Goal: Task Accomplishment & Management: Complete application form

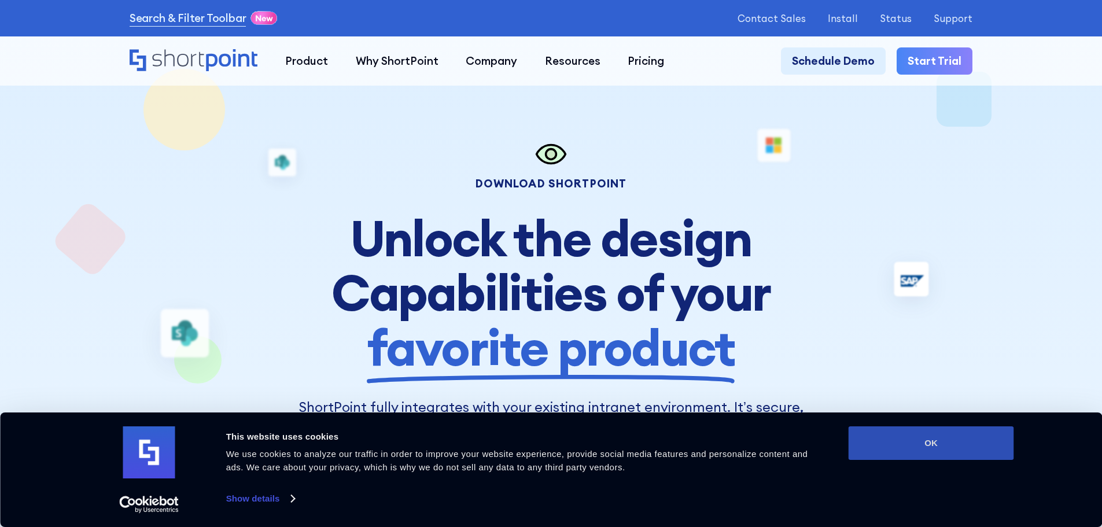
click at [940, 451] on button "OK" at bounding box center [931, 443] width 165 height 34
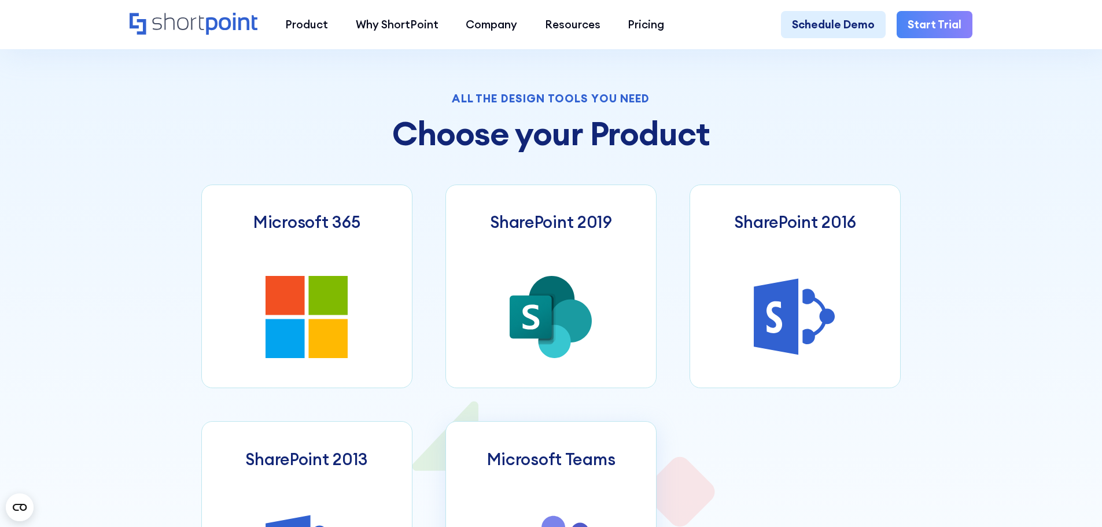
scroll to position [521, 0]
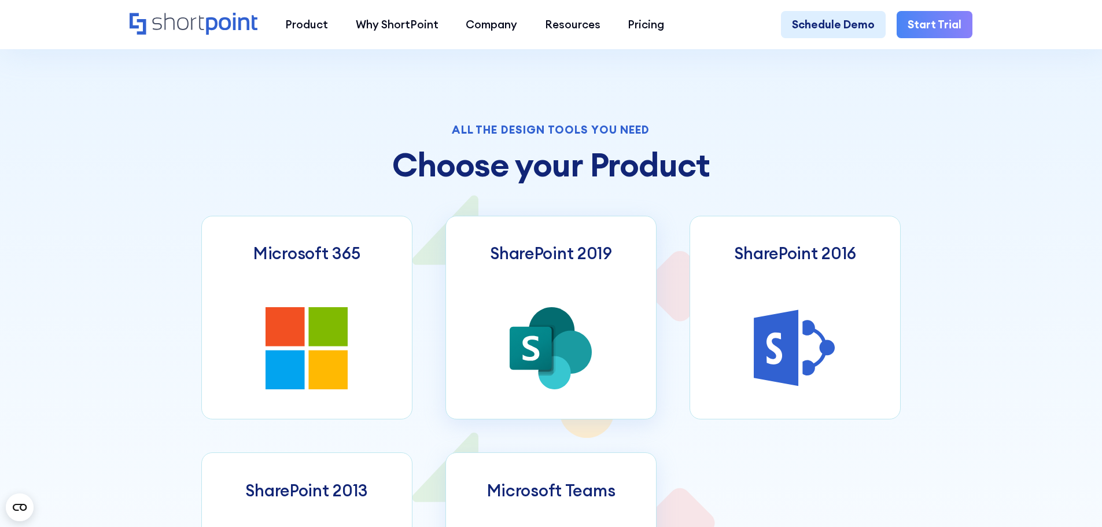
click at [563, 354] on icon at bounding box center [571, 351] width 42 height 43
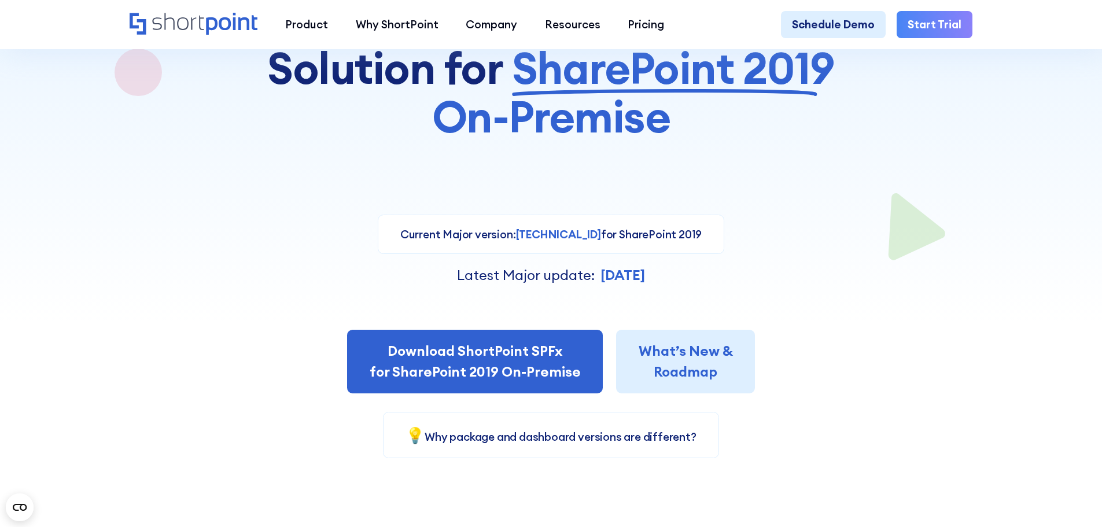
scroll to position [231, 0]
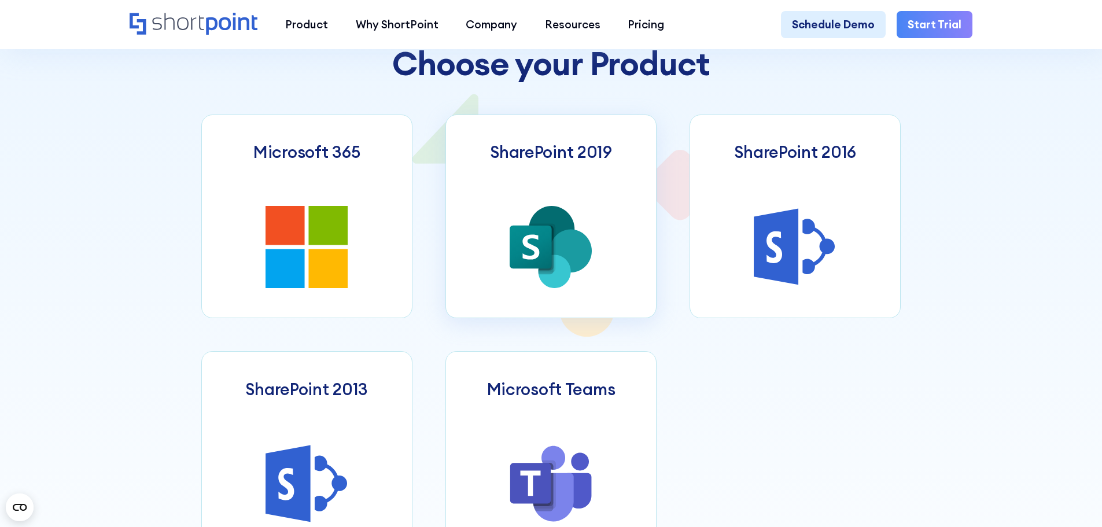
scroll to position [636, 0]
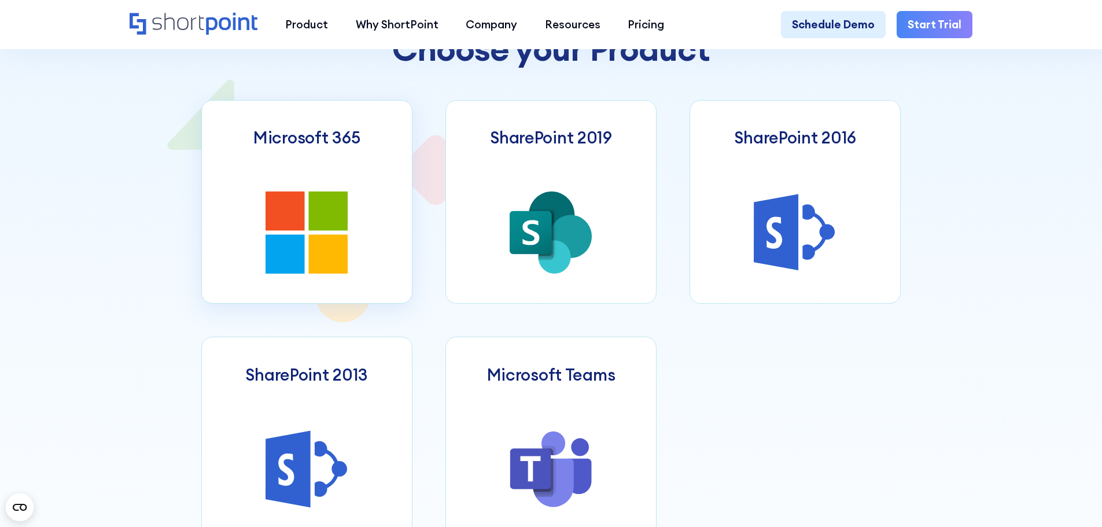
click at [266, 200] on icon at bounding box center [285, 211] width 39 height 39
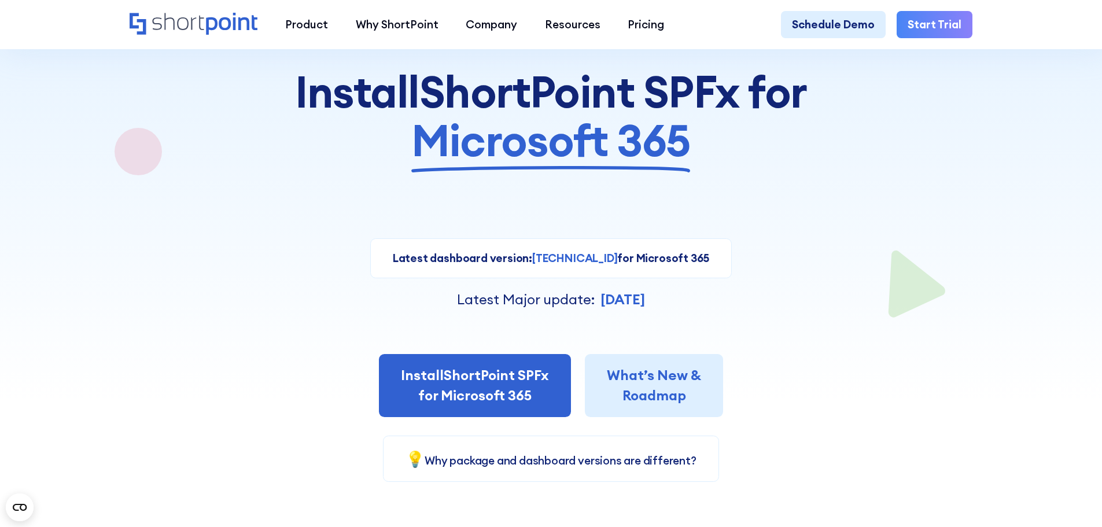
scroll to position [174, 0]
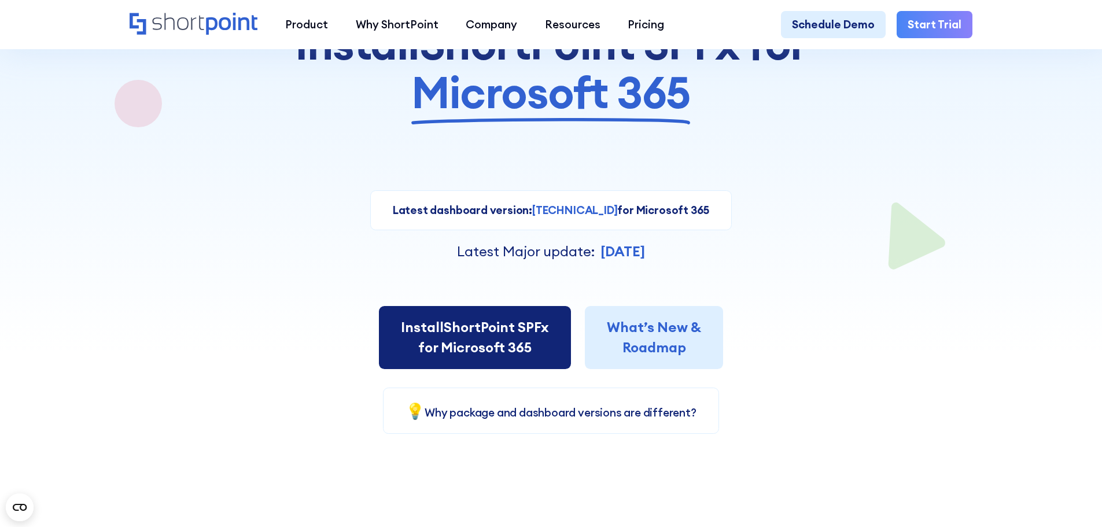
click at [444, 337] on link "Install ShortPoint SPFx for Microsoft 365" at bounding box center [475, 338] width 192 height 64
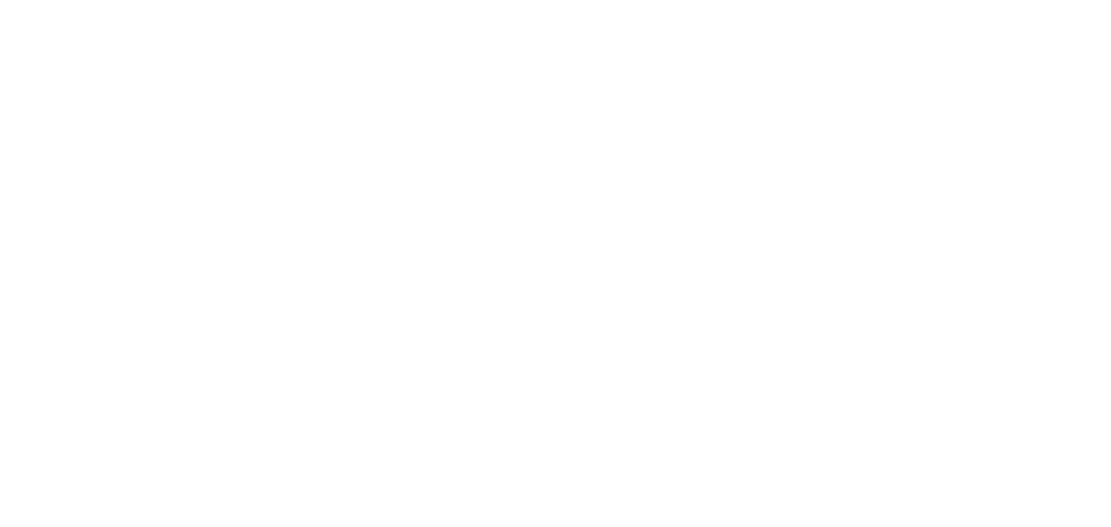
select select "Microsoft 365"
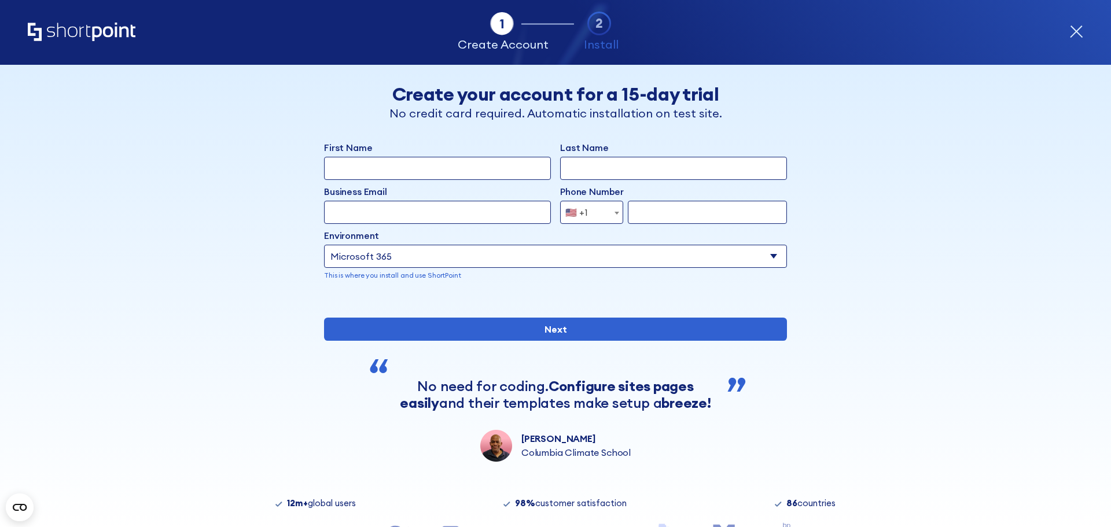
click at [354, 165] on input "First Name" at bounding box center [437, 168] width 227 height 23
type input "Nikola"
type input "Macesic"
click at [335, 216] on input "Business Email" at bounding box center [437, 212] width 227 height 23
type input "nmacesic@euronetworldwide.com"
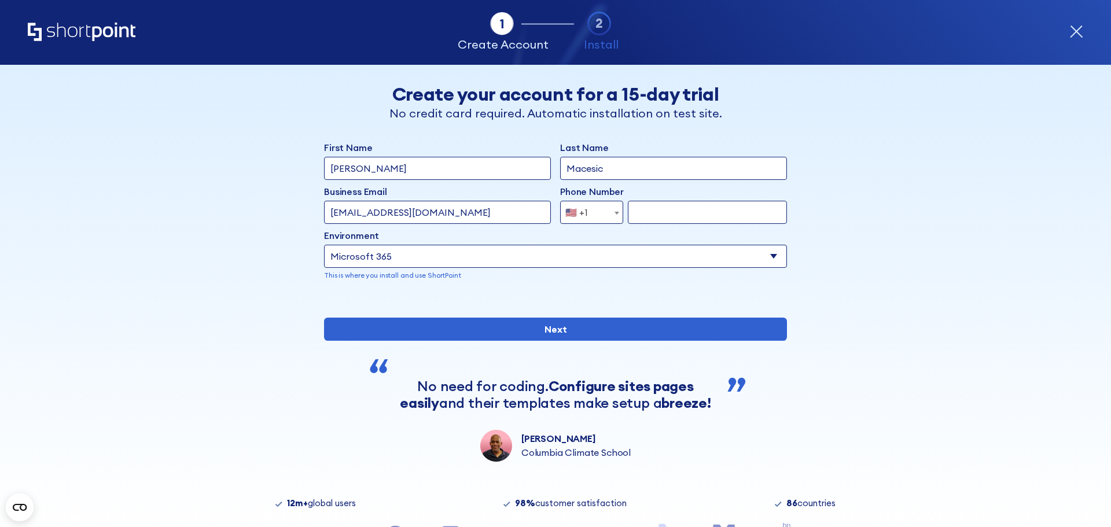
click at [595, 218] on span "🇺🇸 +1" at bounding box center [591, 212] width 63 height 23
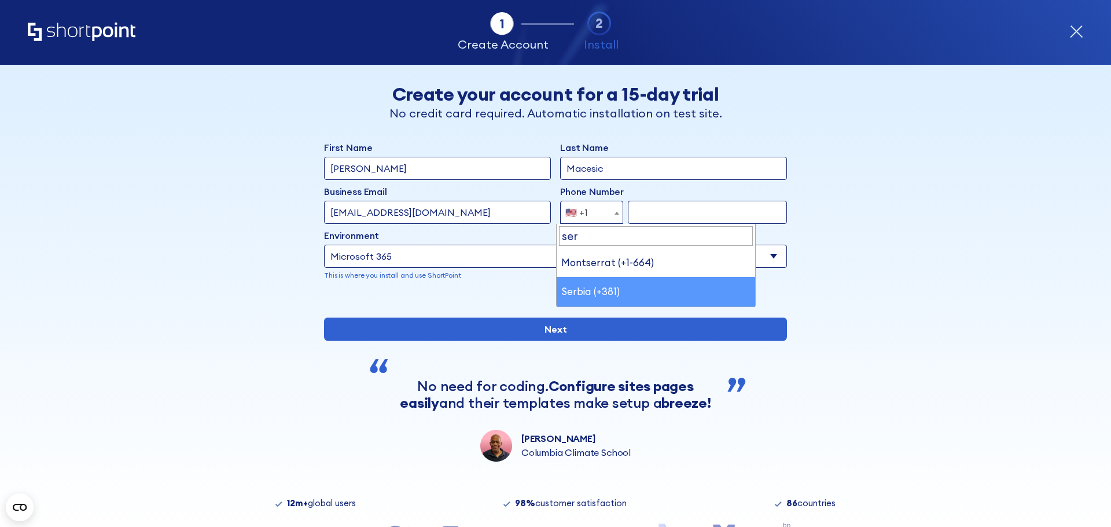
type input "ser"
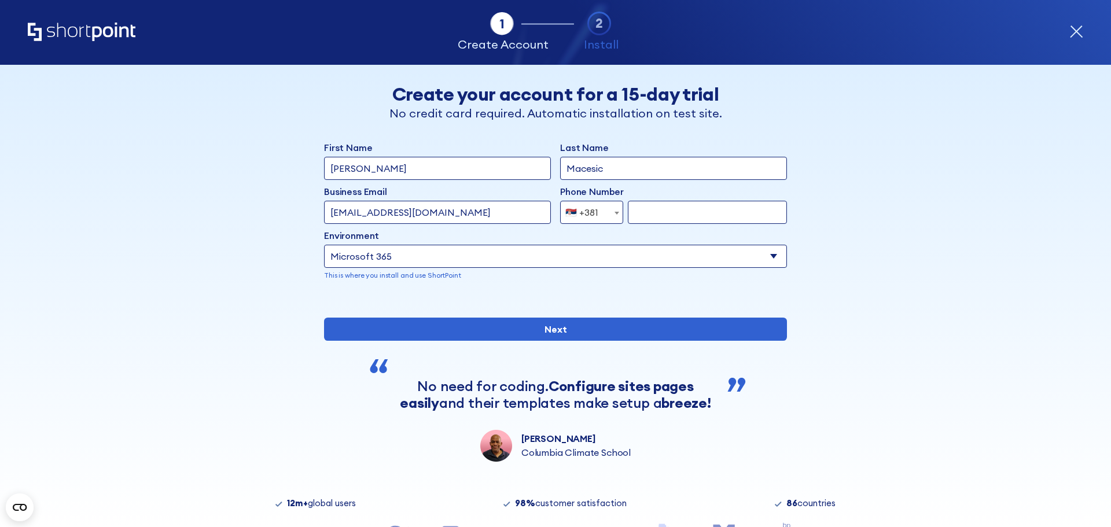
select select "+381"
click at [669, 217] on input "form" at bounding box center [707, 212] width 159 height 23
drag, startPoint x: 651, startPoint y: 211, endPoint x: 694, endPoint y: 212, distance: 43.4
click at [694, 212] on input "656223622" at bounding box center [707, 212] width 159 height 23
type input "656223622"
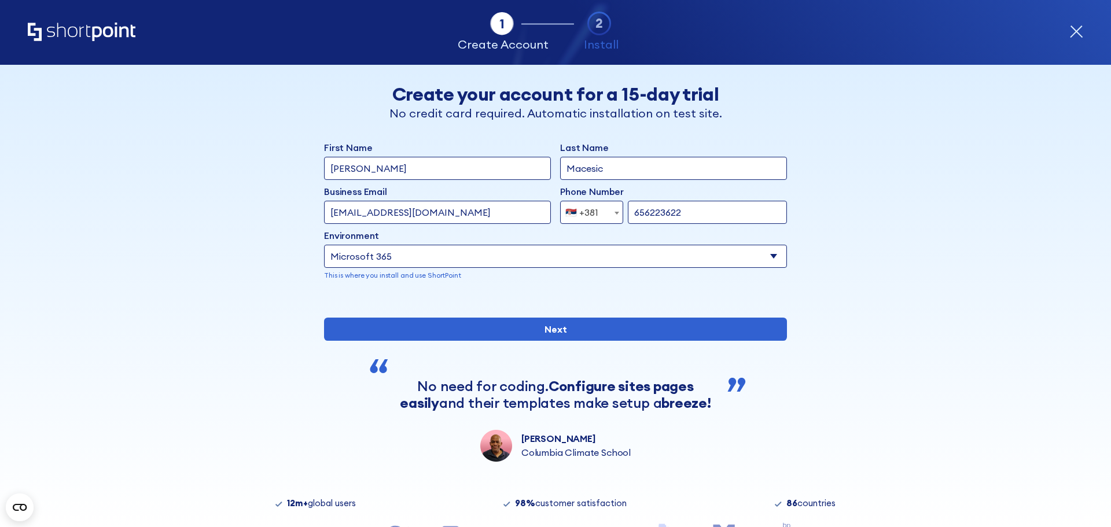
click at [922, 203] on div "Tab 1 Tab 2 Tab 3 Tab 4 Tell us more about you New customer Existing customer B…" at bounding box center [555, 296] width 1111 height 462
click at [444, 252] on select "Select an environment Microsoft 365 SharePoint Online SharePoint 2019 (On-Premi…" at bounding box center [555, 256] width 463 height 23
select select "SharePoint Online"
click at [324, 245] on select "Select an environment Microsoft 365 SharePoint Online SharePoint 2019 (On-Premi…" at bounding box center [555, 256] width 463 height 23
click at [1041, 248] on div "Tab 1 Tab 2 Tab 3 Tab 4 Tell us more about you New customer Existing customer B…" at bounding box center [555, 296] width 1111 height 462
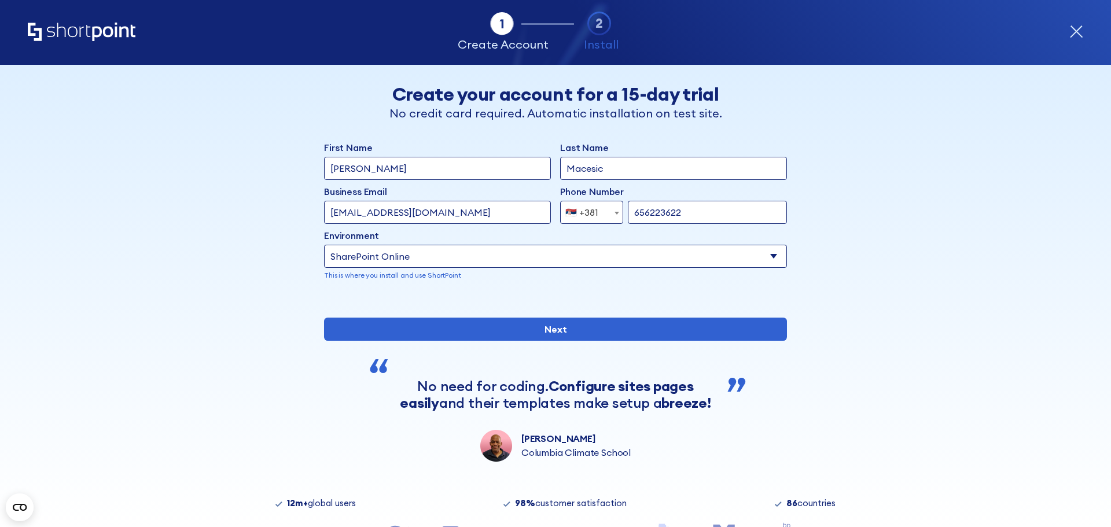
click at [592, 391] on div "First Name Nikola Last Name Macesic Business Email Invalid Email Address nmaces…" at bounding box center [555, 301] width 463 height 321
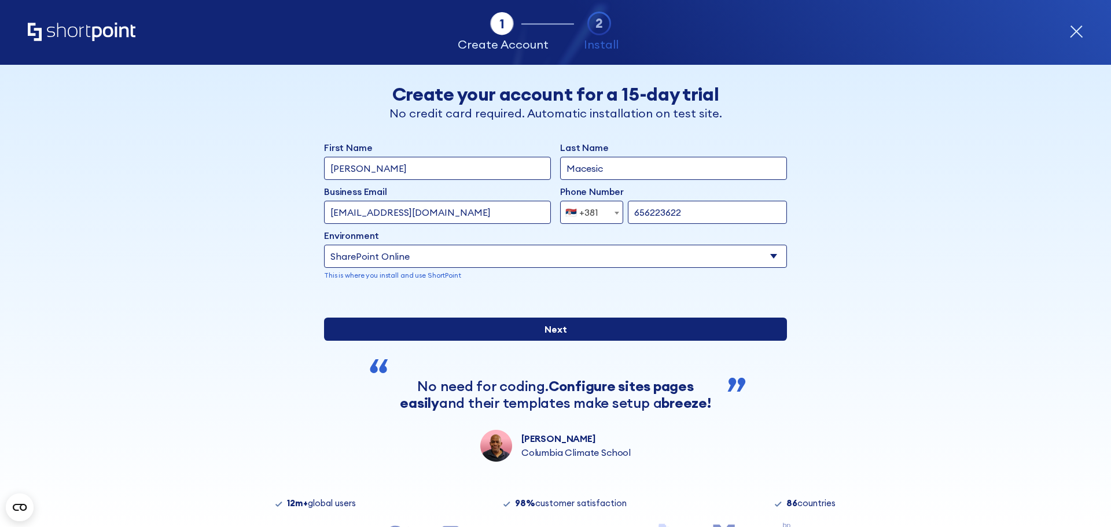
click at [592, 341] on input "Next" at bounding box center [555, 329] width 463 height 23
